Goal: Find specific page/section: Find specific page/section

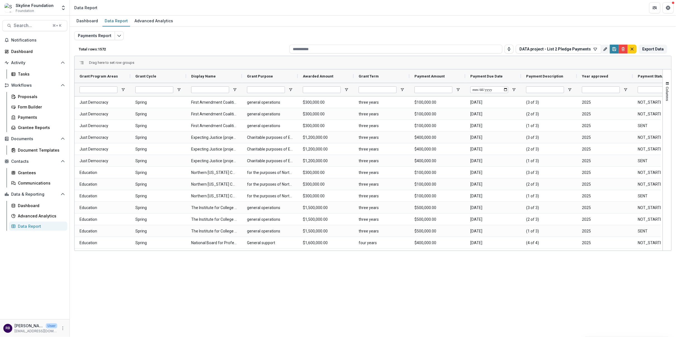
scroll to position [0, 17]
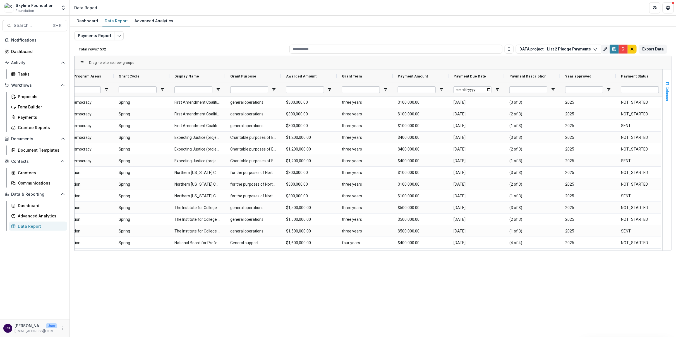
click at [666, 87] on span "Columns" at bounding box center [667, 94] width 4 height 14
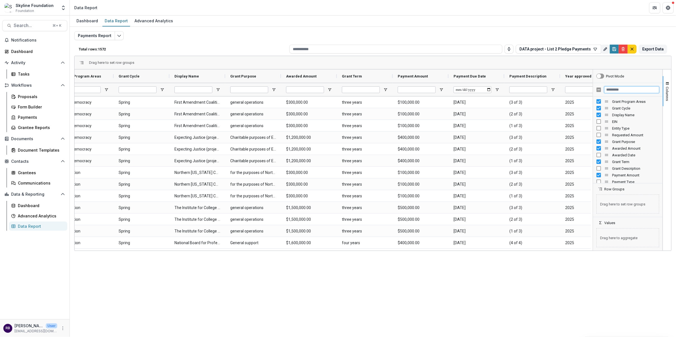
click at [611, 88] on input "Filter Columns Input" at bounding box center [631, 89] width 55 height 7
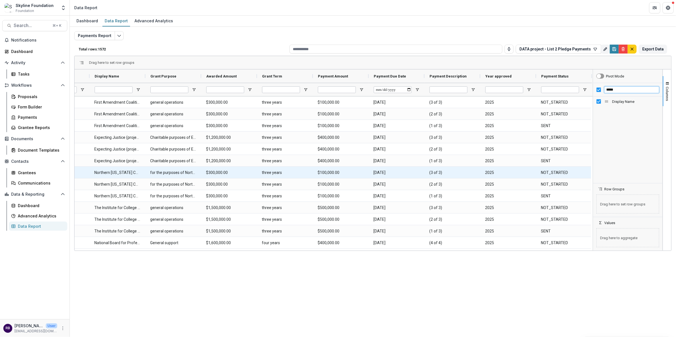
scroll to position [0, 0]
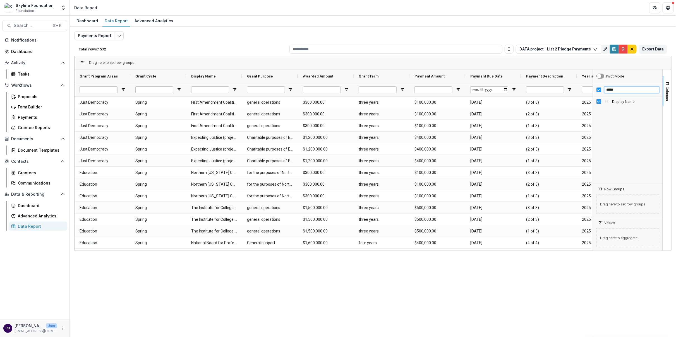
drag, startPoint x: 619, startPoint y: 88, endPoint x: 605, endPoint y: 88, distance: 14.5
click at [605, 88] on input "*****" at bounding box center [631, 89] width 55 height 7
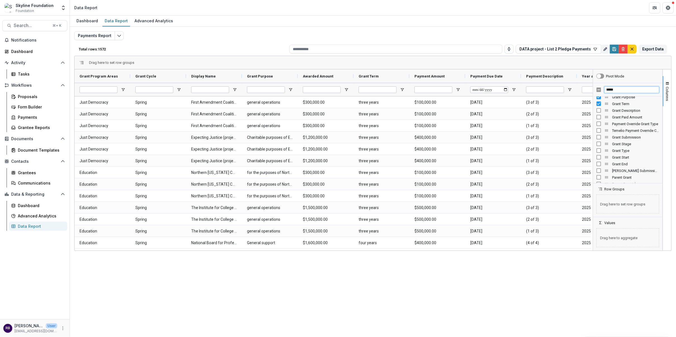
scroll to position [20, 0]
type input "*****"
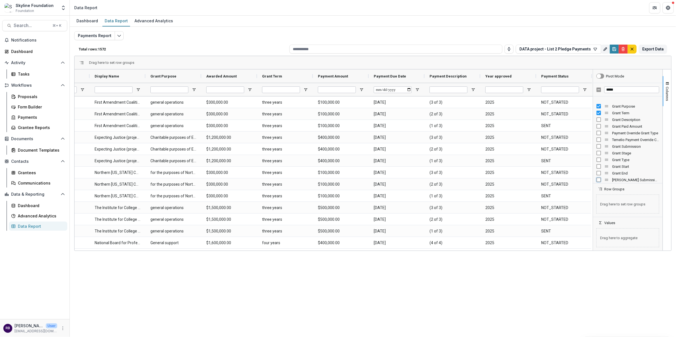
scroll to position [0, 0]
click at [596, 49] on icon "button" at bounding box center [595, 49] width 4 height 4
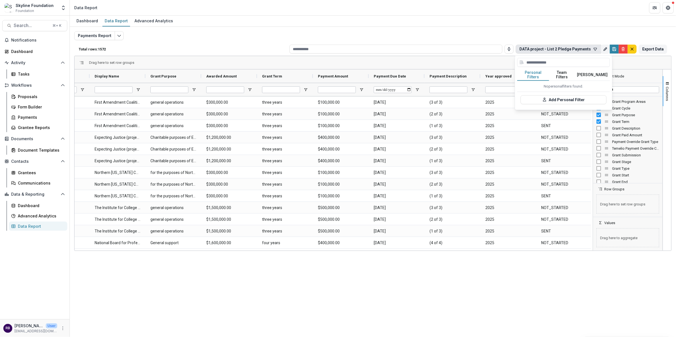
click at [563, 74] on button "Team Filters" at bounding box center [562, 75] width 26 height 12
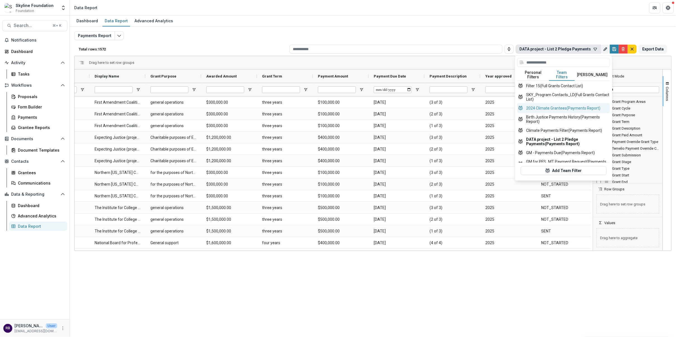
click at [558, 107] on button "2024 Climate Grantees (Payments Report)" at bounding box center [563, 108] width 93 height 10
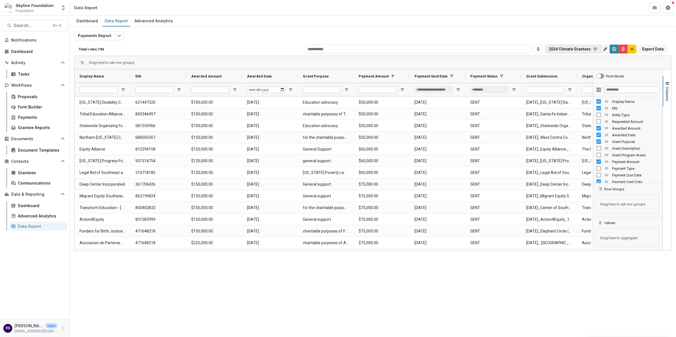
click at [595, 50] on icon "button" at bounding box center [595, 49] width 4 height 4
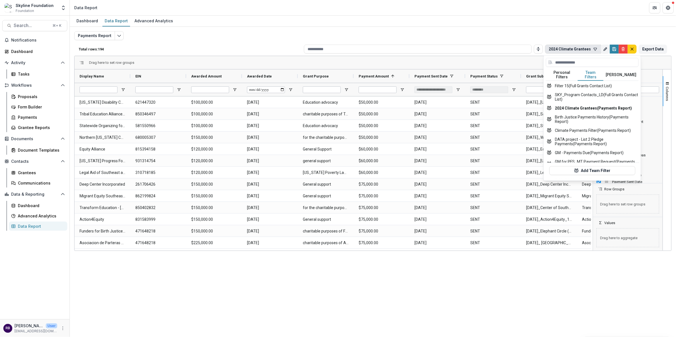
click at [591, 72] on button "Team Filters" at bounding box center [590, 75] width 26 height 12
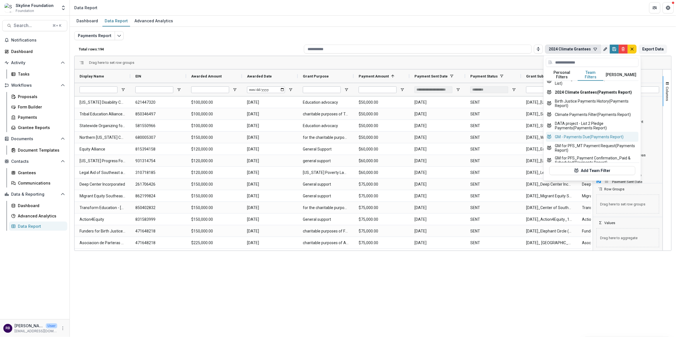
scroll to position [15, 0]
click at [600, 120] on button "DATA project - List 2 Pledge Payments (Payments Report)" at bounding box center [592, 126] width 93 height 12
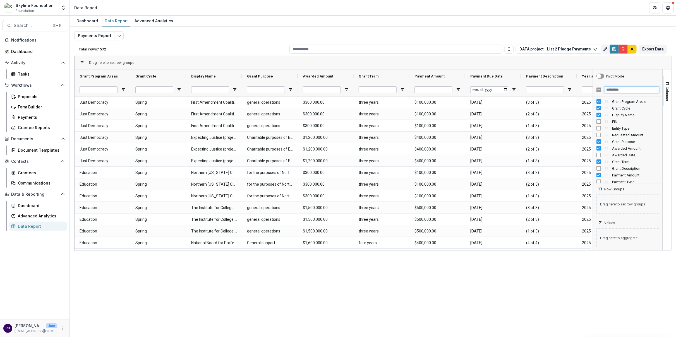
click at [616, 86] on input "Filter Columns Input" at bounding box center [631, 89] width 55 height 7
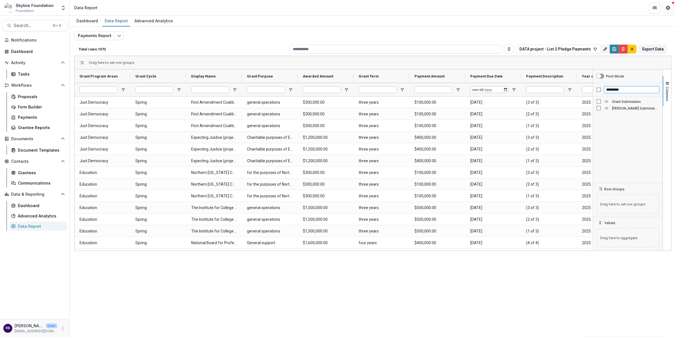
type input "*********"
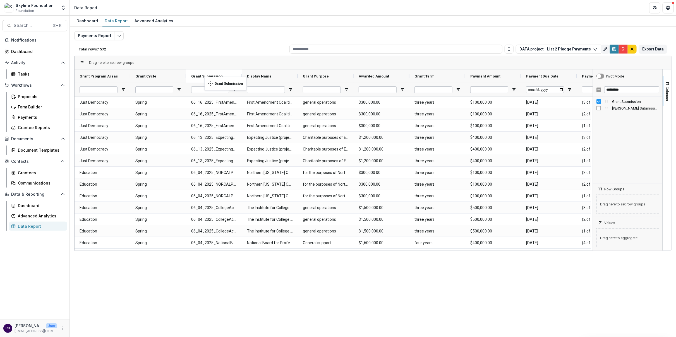
drag, startPoint x: 471, startPoint y: 76, endPoint x: 207, endPoint y: 80, distance: 264.2
click at [613, 49] on icon "Save" at bounding box center [614, 49] width 4 height 4
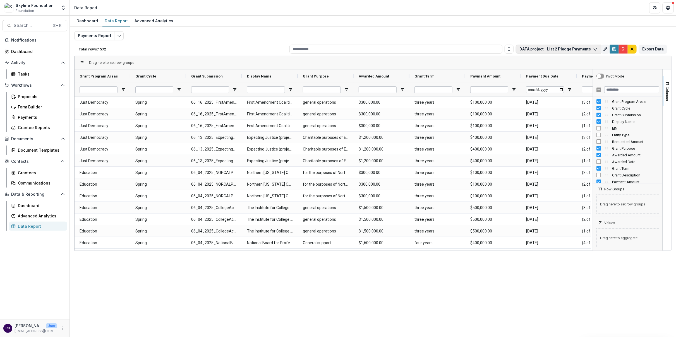
click at [594, 47] on icon "button" at bounding box center [595, 49] width 4 height 4
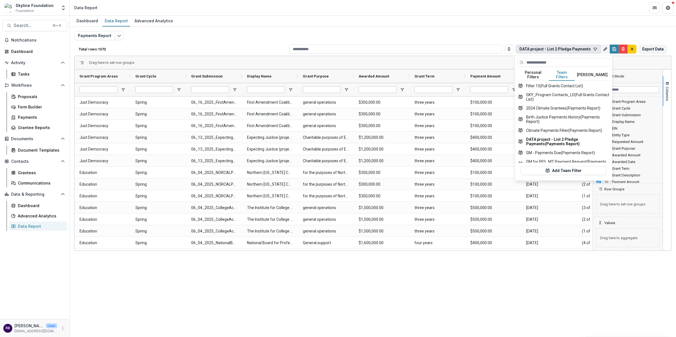
click at [562, 73] on button "Team Filters" at bounding box center [562, 75] width 26 height 12
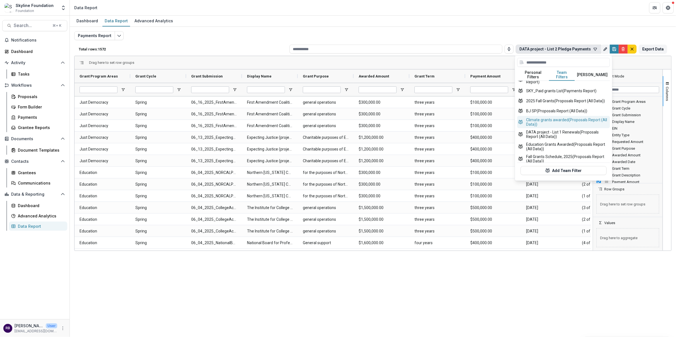
scroll to position [183, 0]
click at [558, 140] on button "DATA project - List 1 Renewals (Proposals Report (All Data))" at bounding box center [563, 135] width 93 height 12
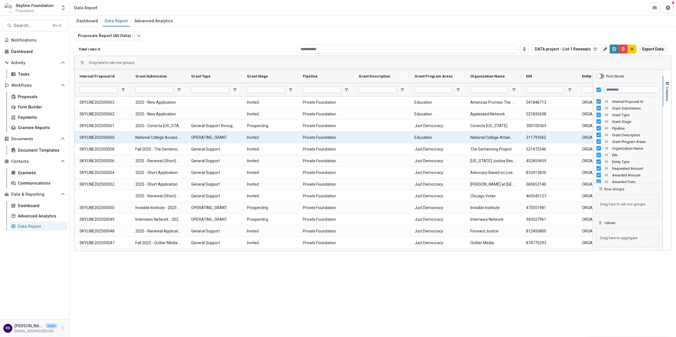
type input "**********"
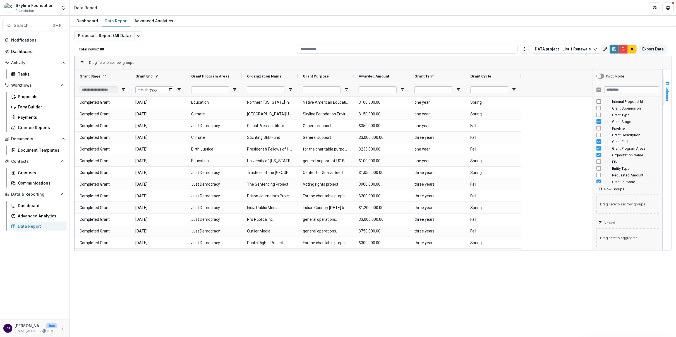
click at [663, 92] on button "Columns" at bounding box center [666, 91] width 8 height 30
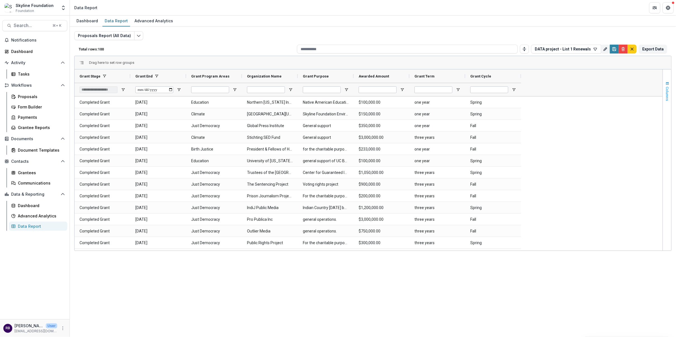
click at [665, 98] on span "Columns" at bounding box center [667, 94] width 4 height 14
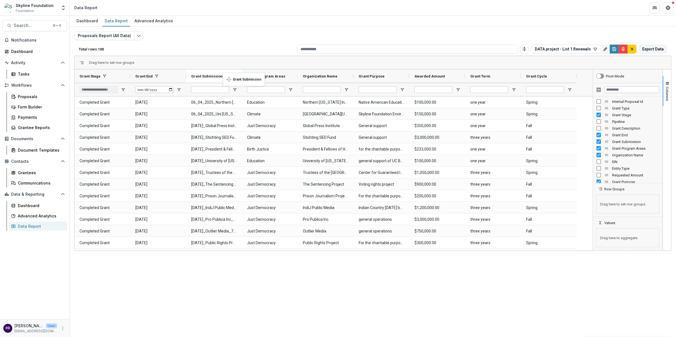
drag, startPoint x: 122, startPoint y: 76, endPoint x: 226, endPoint y: 76, distance: 103.8
click at [613, 50] on icon "Save" at bounding box center [614, 49] width 4 height 4
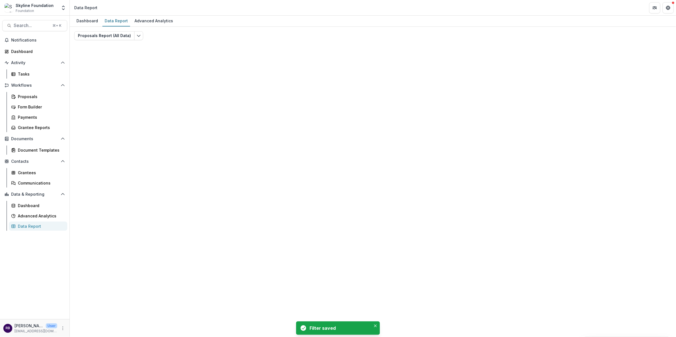
type input "**********"
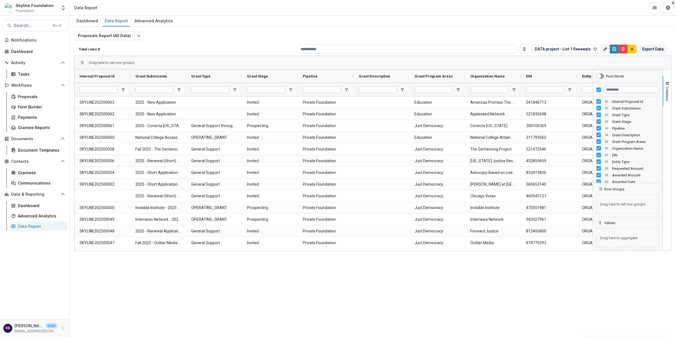
type input "**********"
